Goal: Obtain resource: Obtain resource

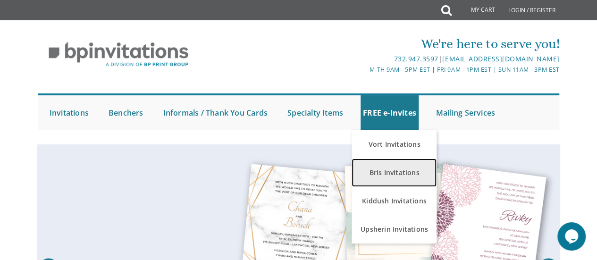
click at [393, 170] on link "Bris Invitations" at bounding box center [393, 172] width 85 height 28
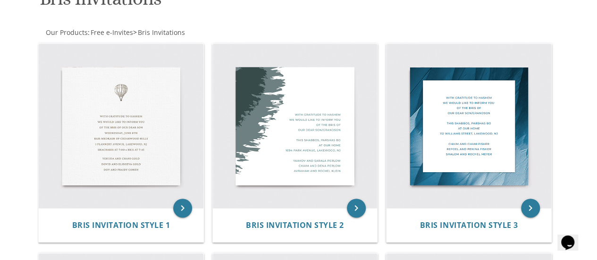
scroll to position [172, 0]
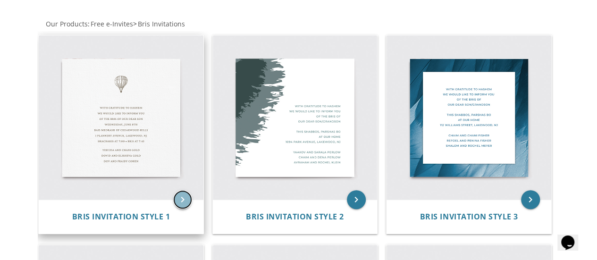
click at [180, 202] on icon "keyboard_arrow_right" at bounding box center [182, 199] width 19 height 19
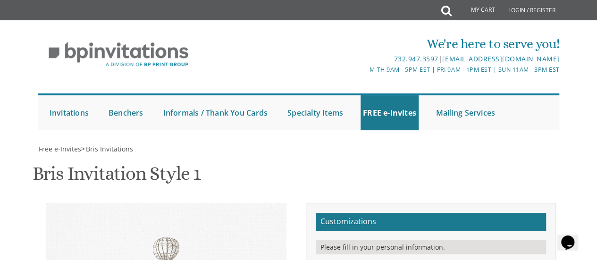
scroll to position [173, 0]
drag, startPoint x: 501, startPoint y: 135, endPoint x: 399, endPoint y: 136, distance: 101.9
drag, startPoint x: 455, startPoint y: 145, endPoint x: 398, endPoint y: 146, distance: 56.1
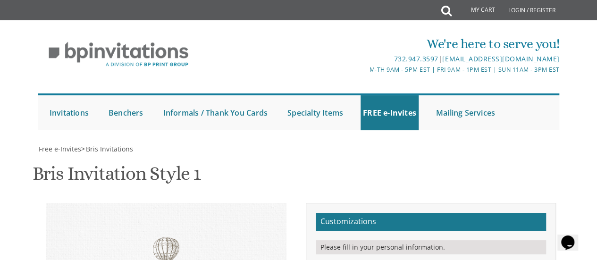
type textarea "With gratitude to Hashem We would like to inform you of the bris of our dear so…"
drag, startPoint x: 483, startPoint y: 200, endPoint x: 393, endPoint y: 166, distance: 96.0
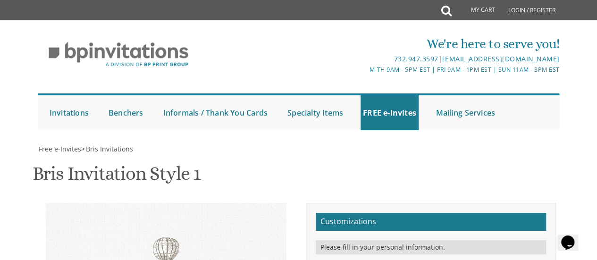
type textarea "[PERSON_NAME] & [PERSON_NAME] & [PERSON_NAME] [PERSON_NAME] & [PERSON_NAME]"
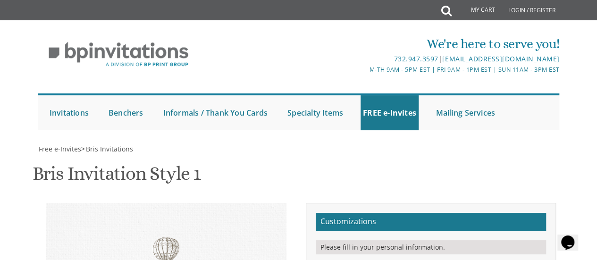
type input "[EMAIL_ADDRESS][DOMAIN_NAME]"
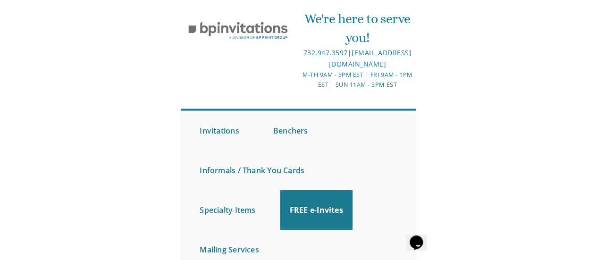
scroll to position [250, 0]
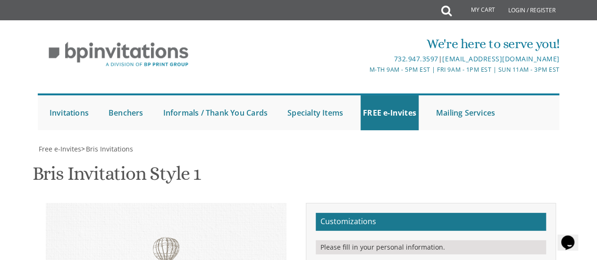
type textarea "With gratitude to Hashem We would like to inform you of the bris of our dear so…"
